Goal: Download file/media

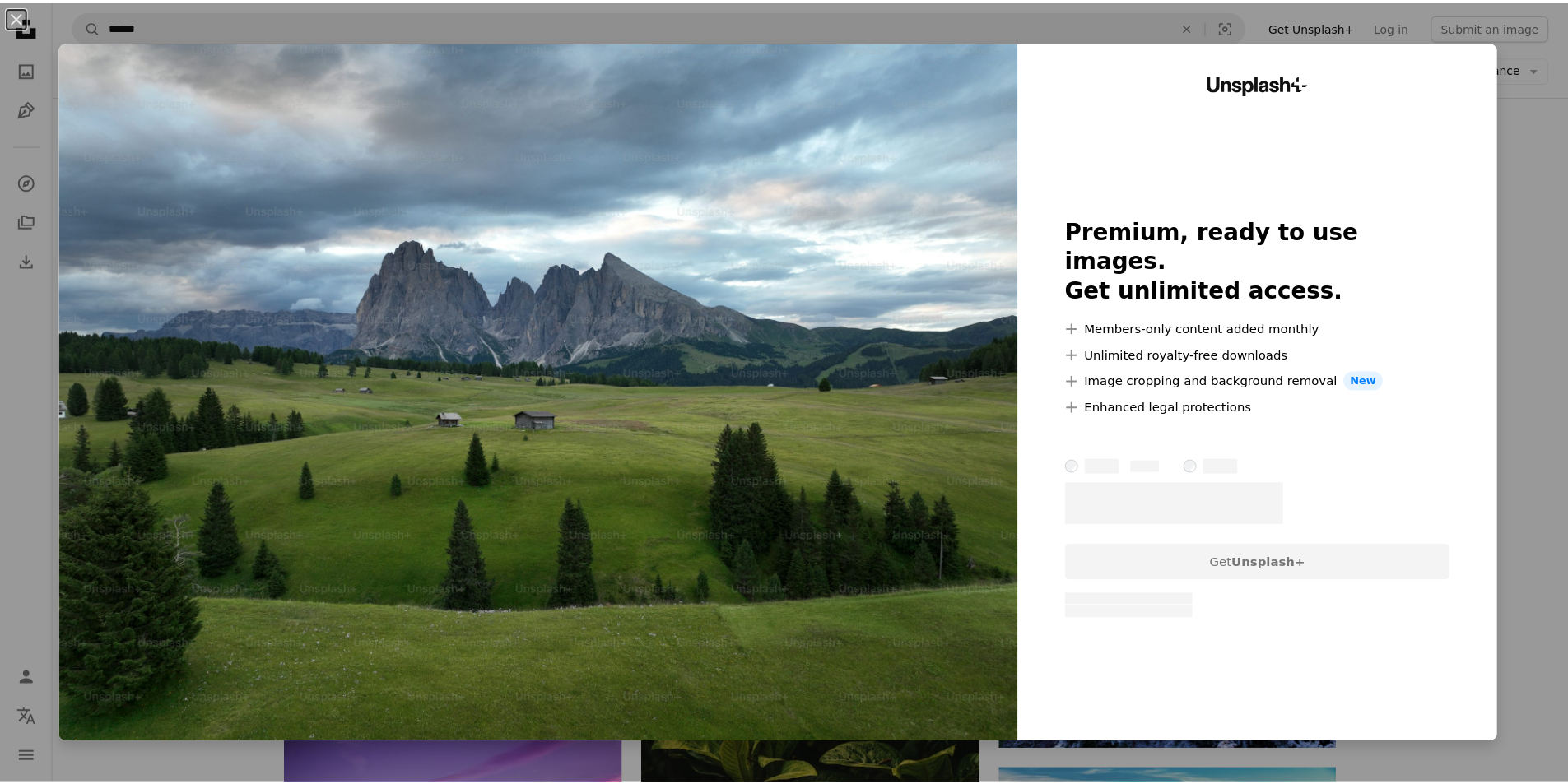
scroll to position [12748, 0]
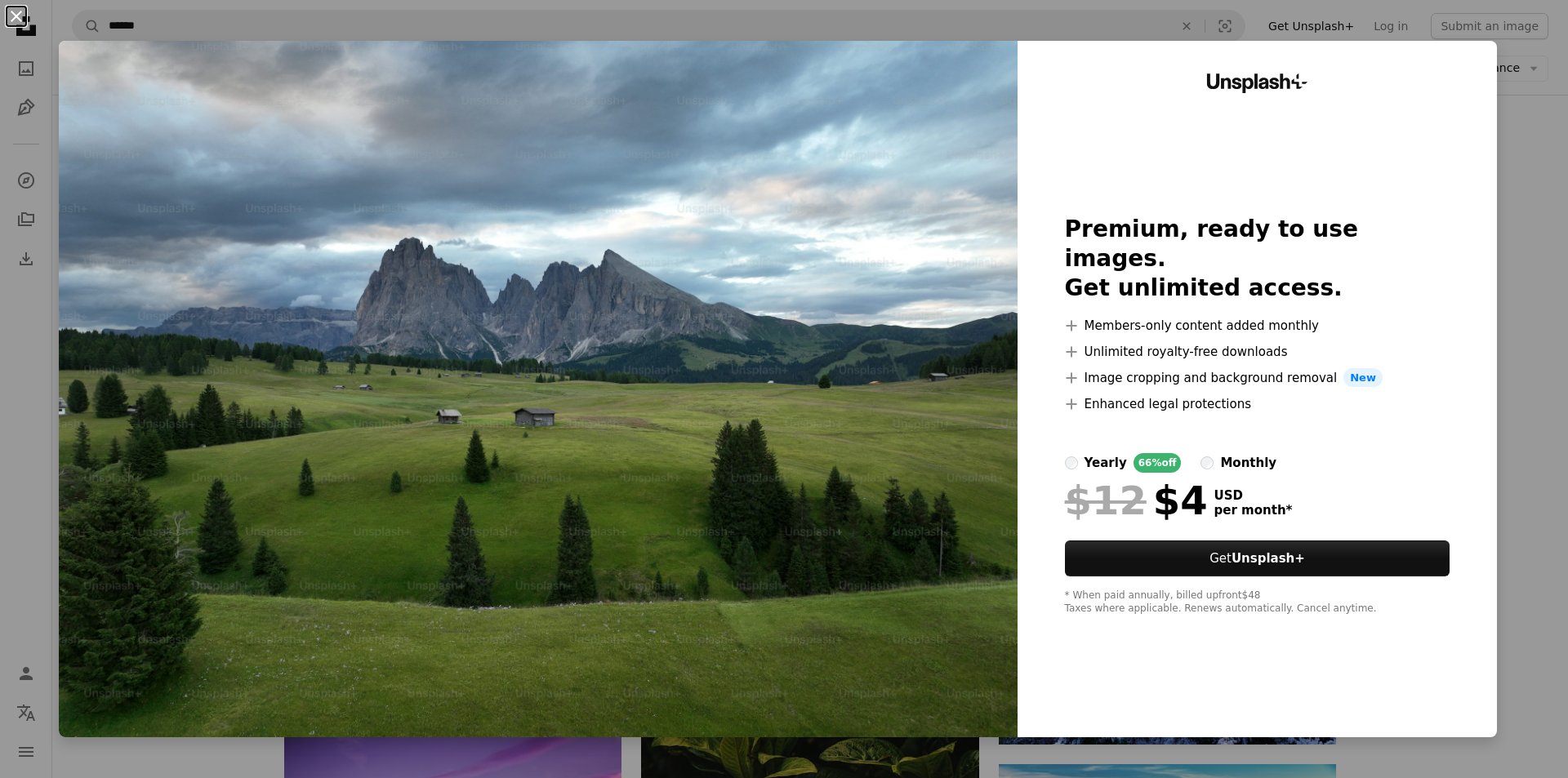
click at [13, 17] on button "An X shape" at bounding box center [16, 16] width 19 height 19
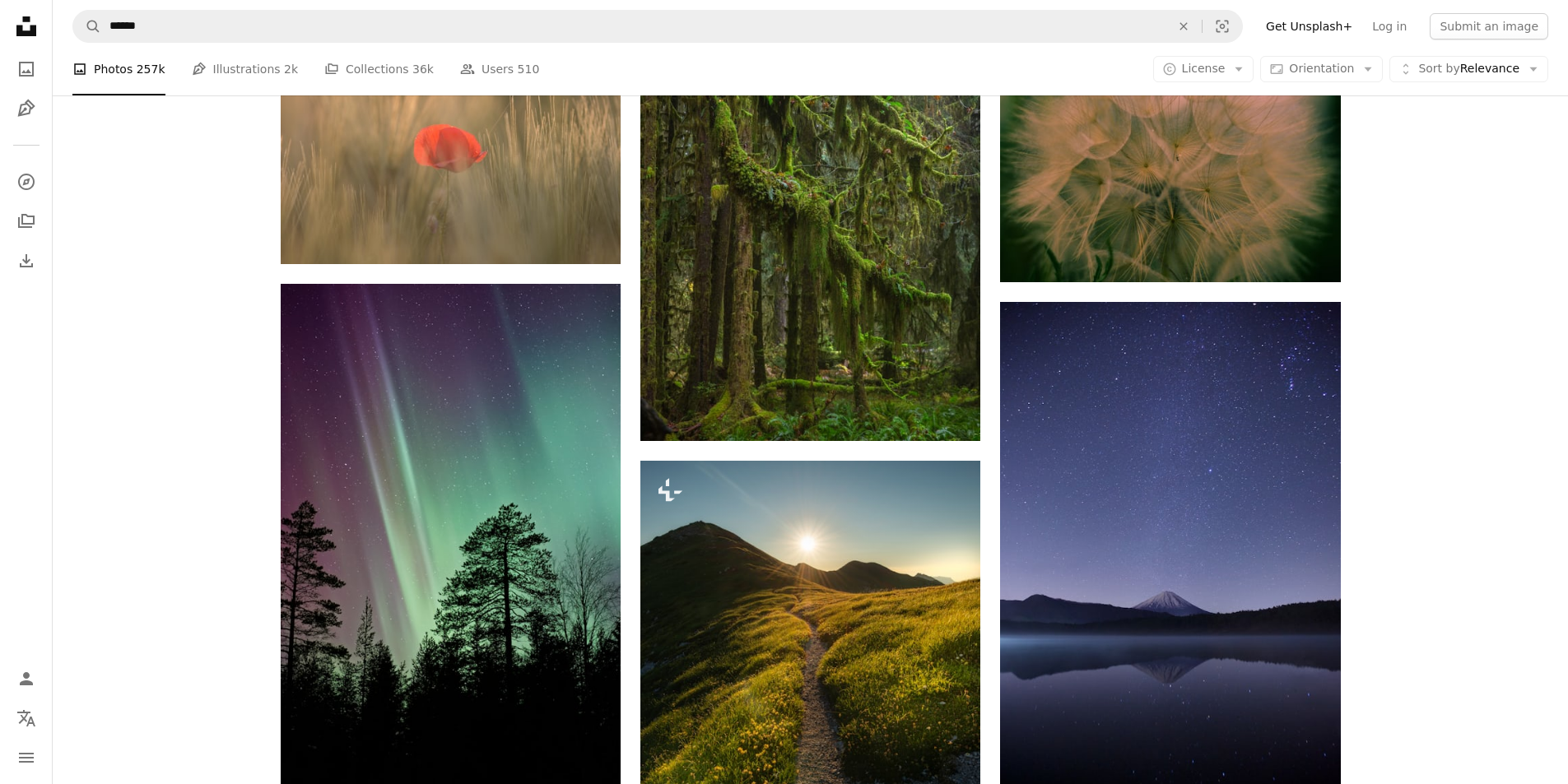
scroll to position [15216, 0]
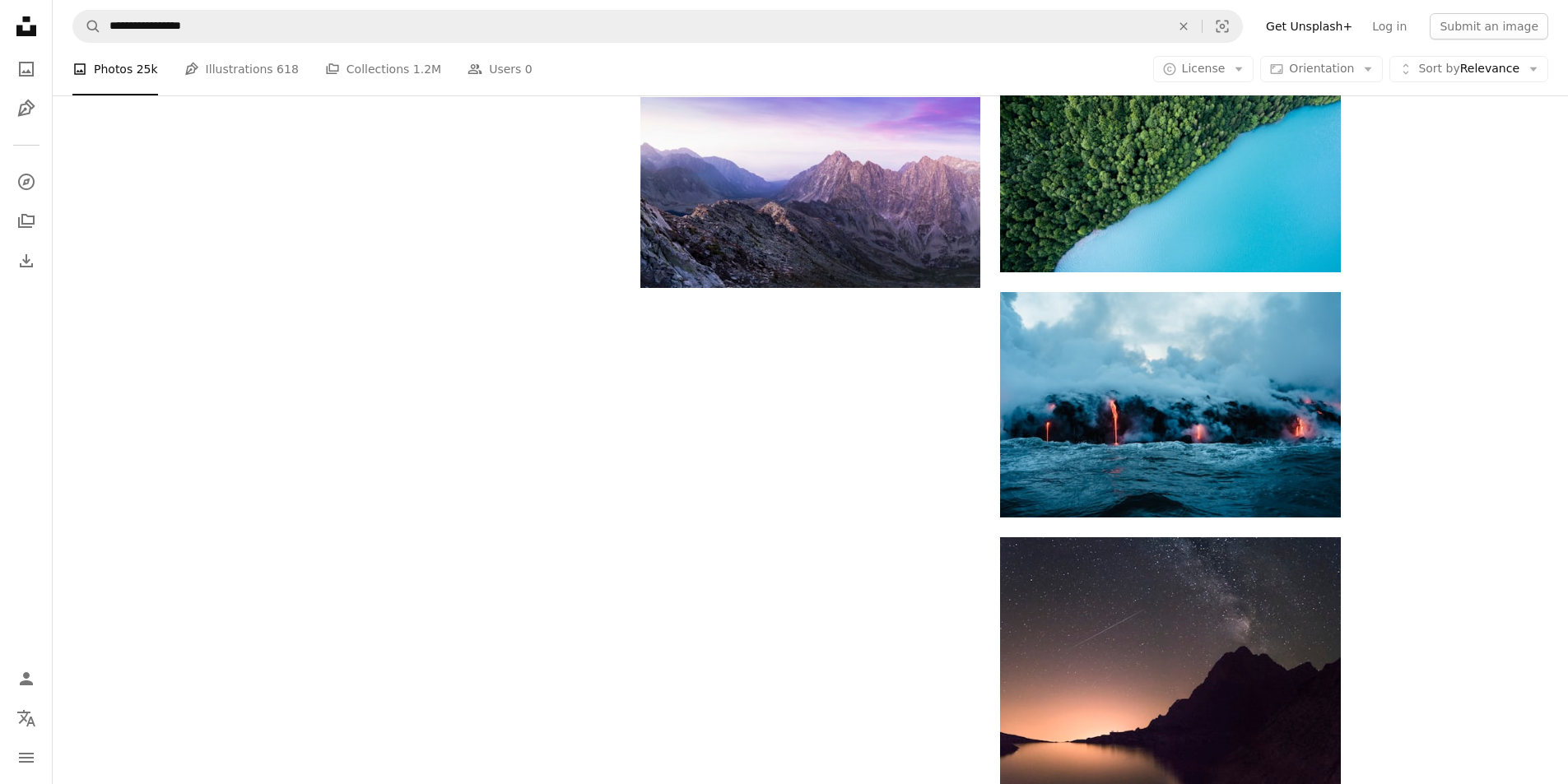
scroll to position [164, 0]
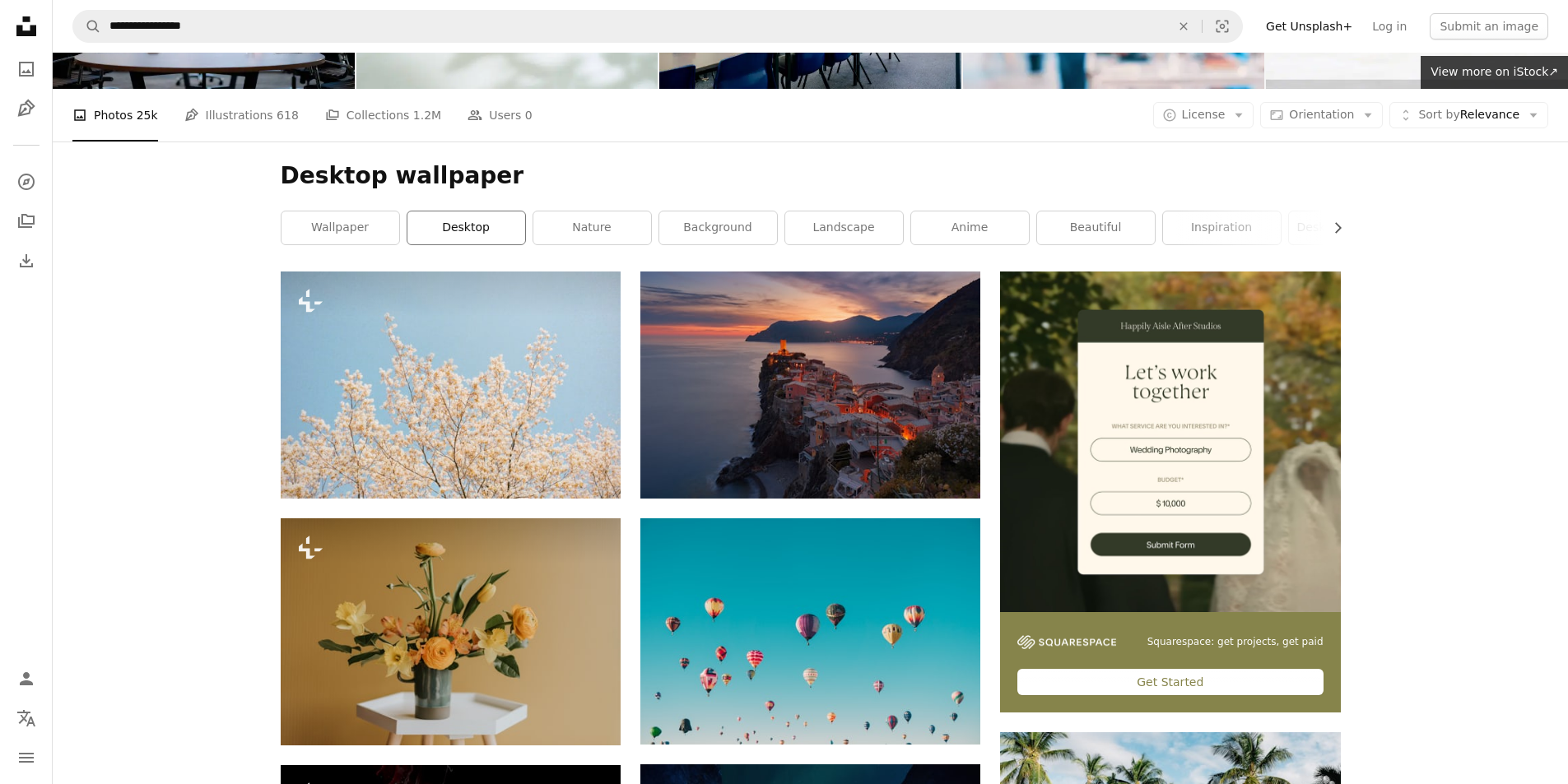
click at [440, 231] on link "desktop" at bounding box center [466, 228] width 118 height 33
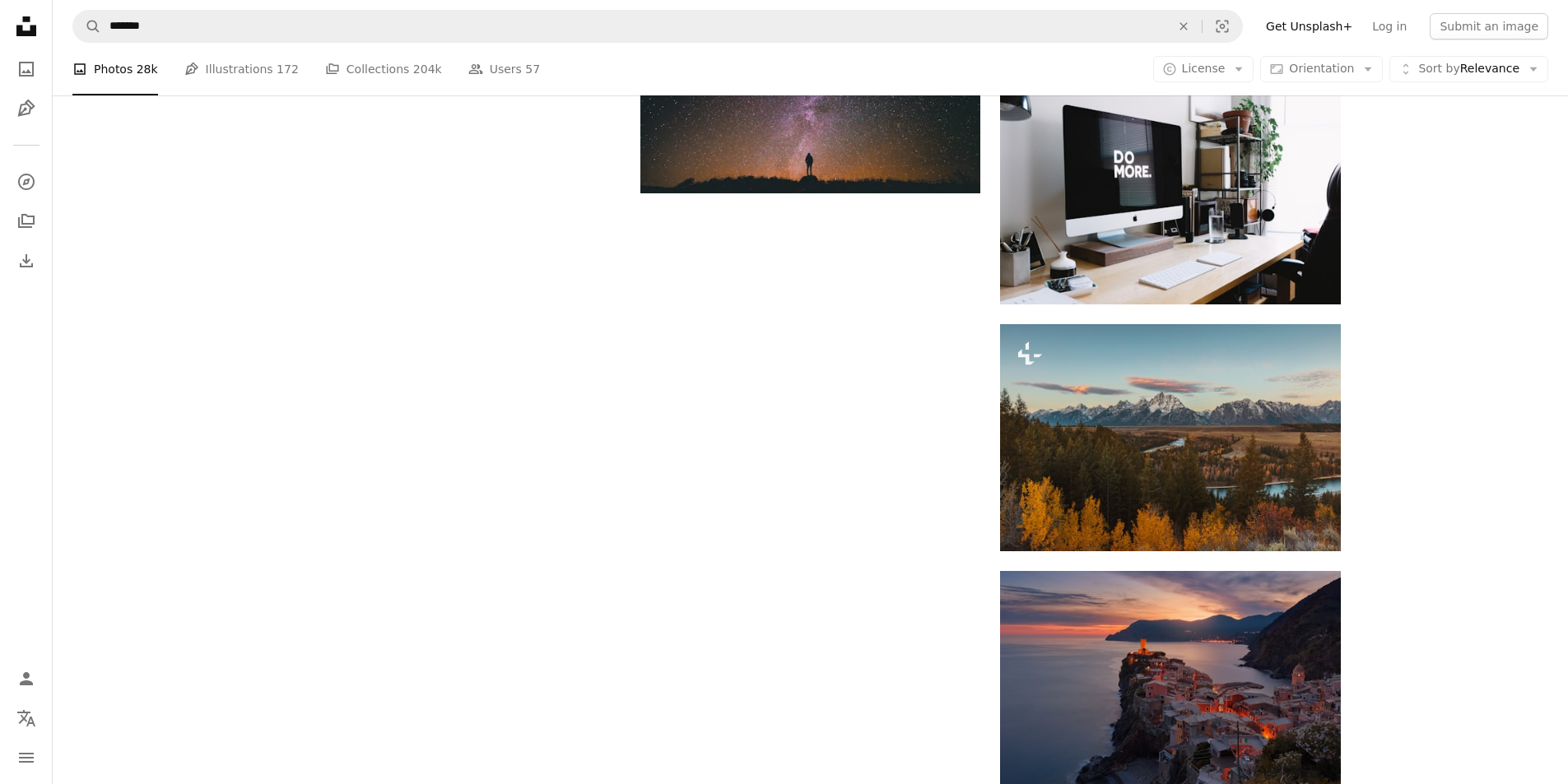
scroll to position [1810, 0]
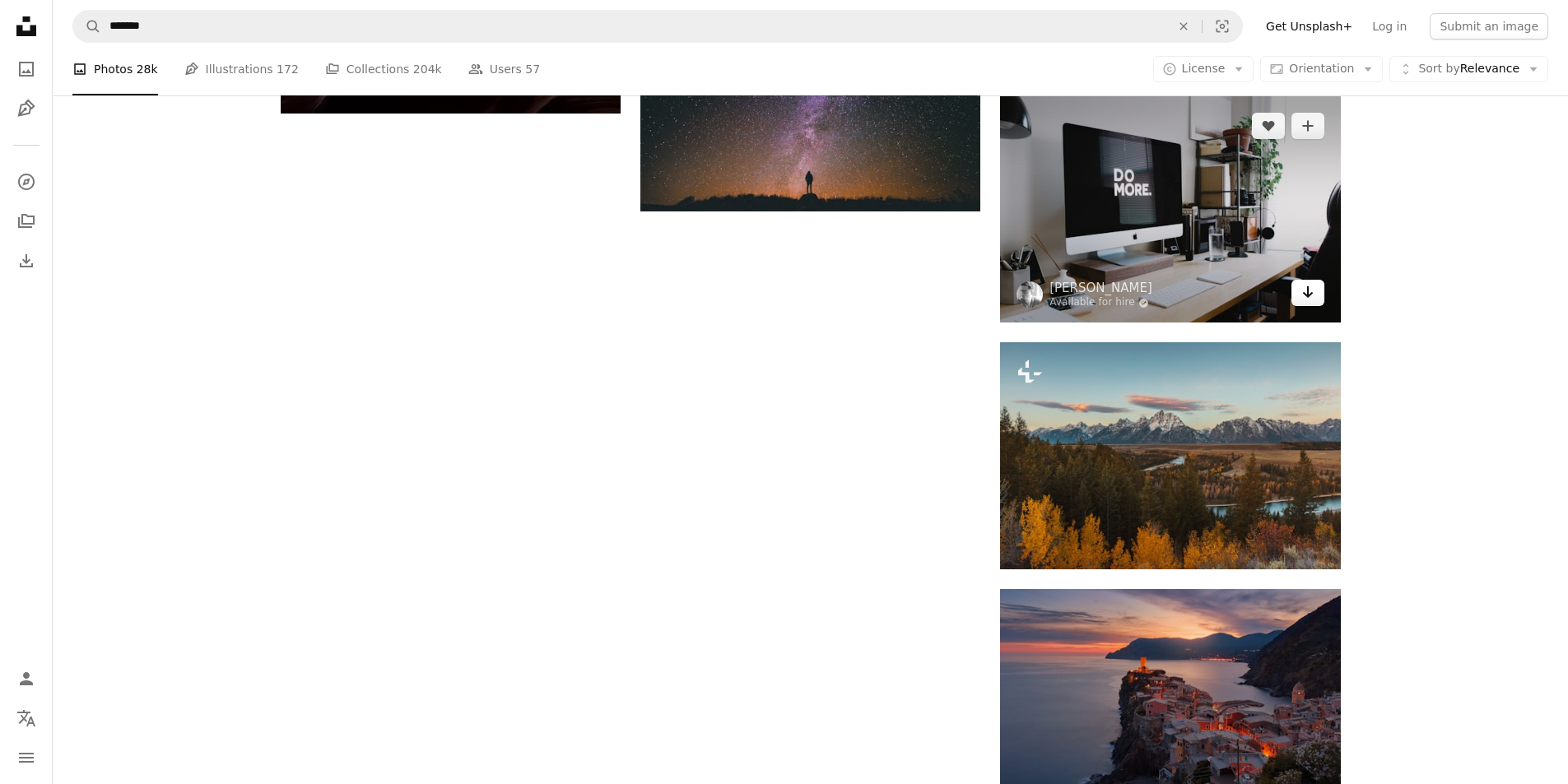
click at [1312, 297] on icon "Arrow pointing down" at bounding box center [1308, 292] width 14 height 19
